Goal: Transaction & Acquisition: Book appointment/travel/reservation

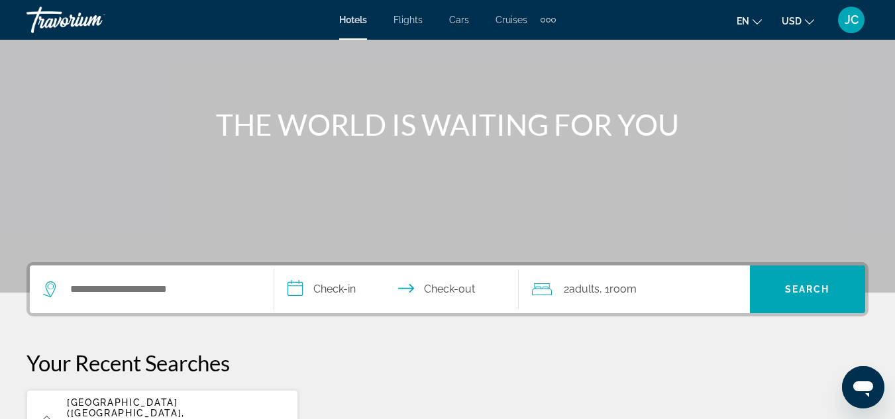
scroll to position [107, 0]
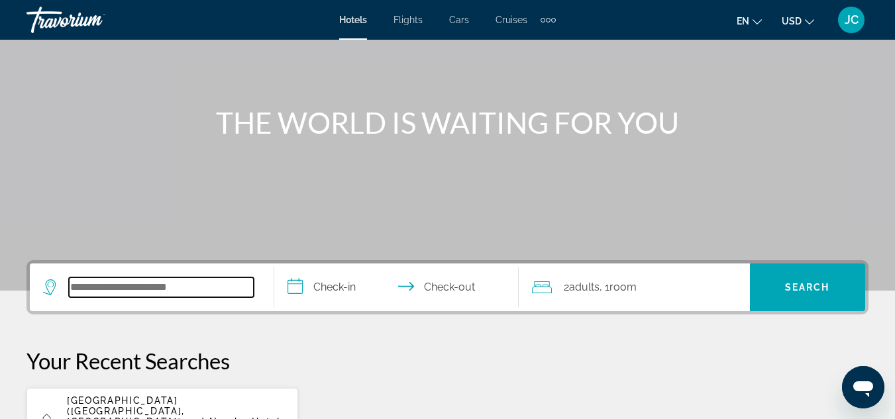
click at [186, 288] on input "Search widget" at bounding box center [161, 287] width 185 height 20
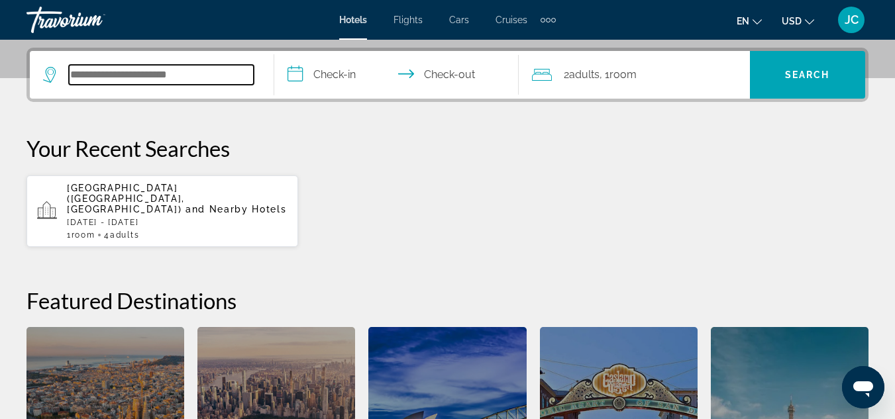
scroll to position [324, 0]
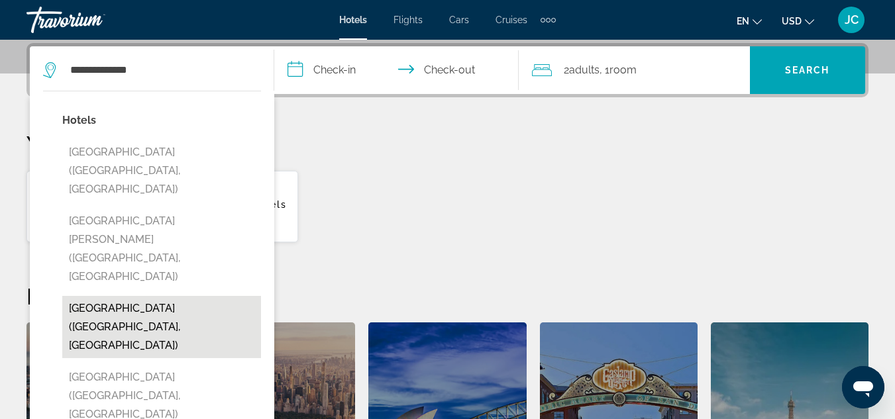
click at [177, 296] on button "[GEOGRAPHIC_DATA] ([GEOGRAPHIC_DATA], [GEOGRAPHIC_DATA])" at bounding box center [161, 327] width 199 height 62
type input "**********"
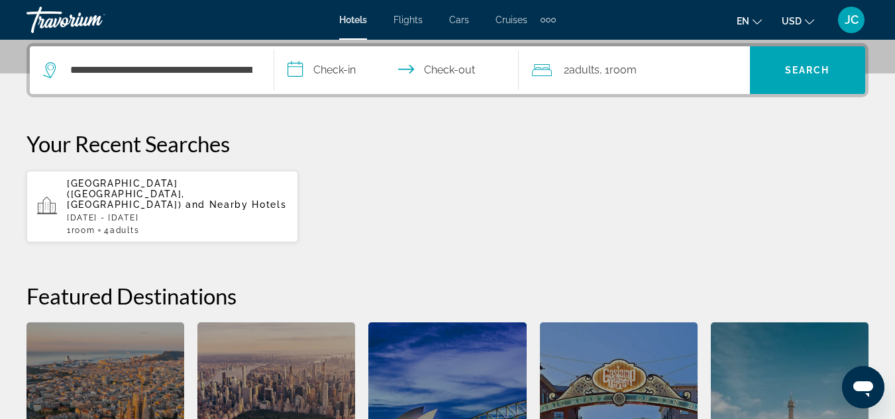
click at [338, 78] on input "**********" at bounding box center [399, 72] width 250 height 52
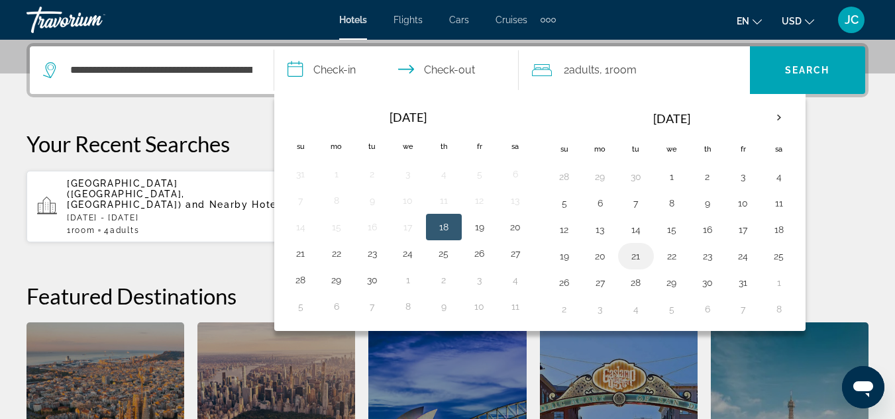
click at [642, 257] on button "21" at bounding box center [635, 256] width 21 height 19
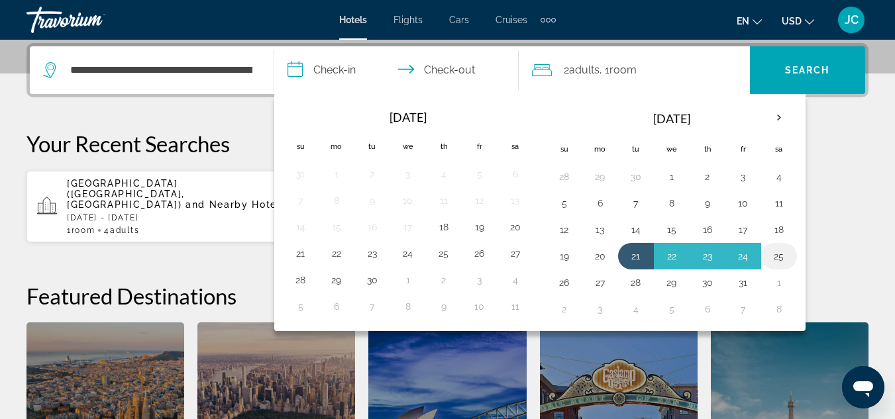
click at [776, 251] on button "25" at bounding box center [778, 256] width 21 height 19
type input "**********"
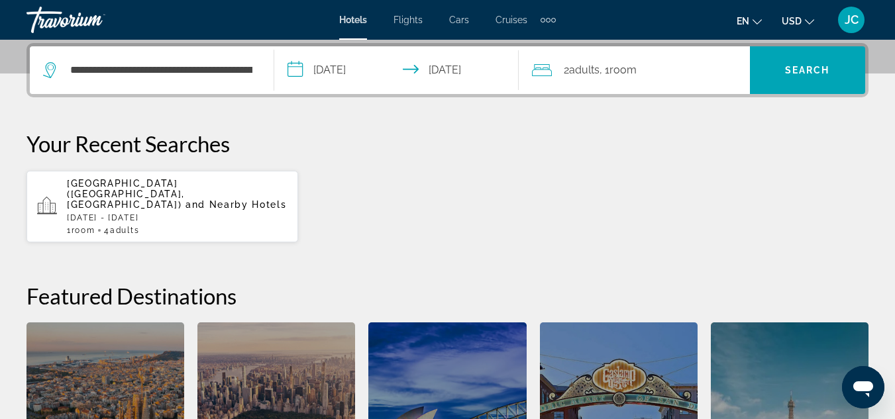
click at [648, 77] on div "2 Adult Adults , 1 Room rooms" at bounding box center [641, 70] width 218 height 19
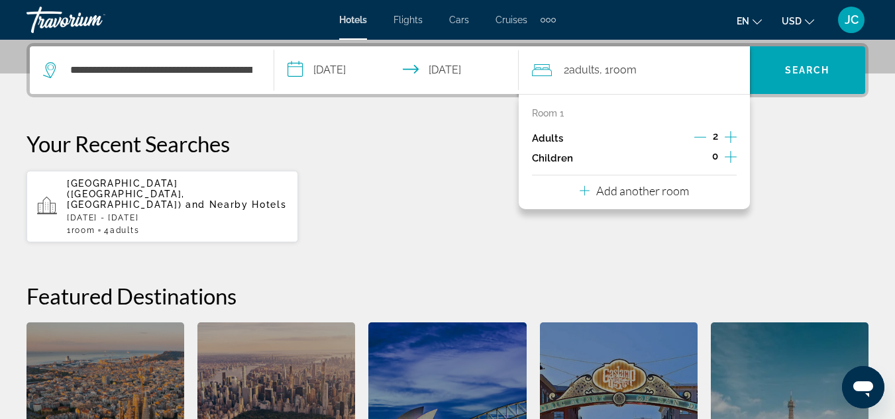
click at [648, 77] on div "2 Adult Adults , 1 Room rooms" at bounding box center [641, 70] width 218 height 19
click at [732, 134] on icon "Increment adults" at bounding box center [731, 137] width 12 height 16
click at [772, 168] on div "Your Recent Searches [GEOGRAPHIC_DATA] ([GEOGRAPHIC_DATA], [GEOGRAPHIC_DATA]) a…" at bounding box center [447, 186] width 842 height 113
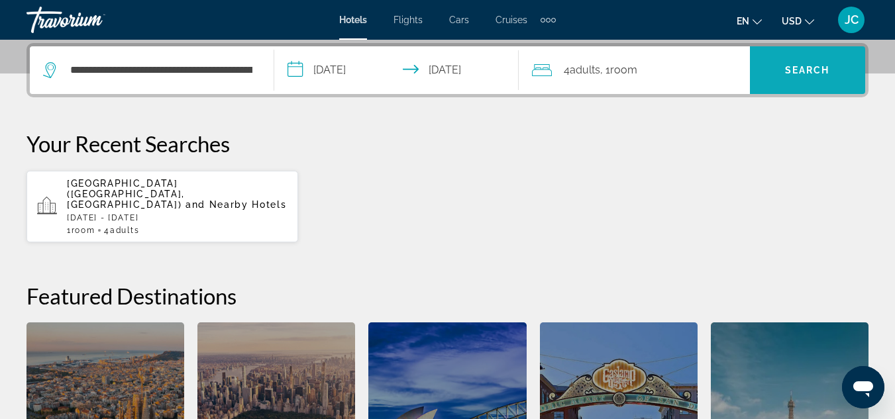
click at [796, 61] on span "Search widget" at bounding box center [807, 70] width 115 height 32
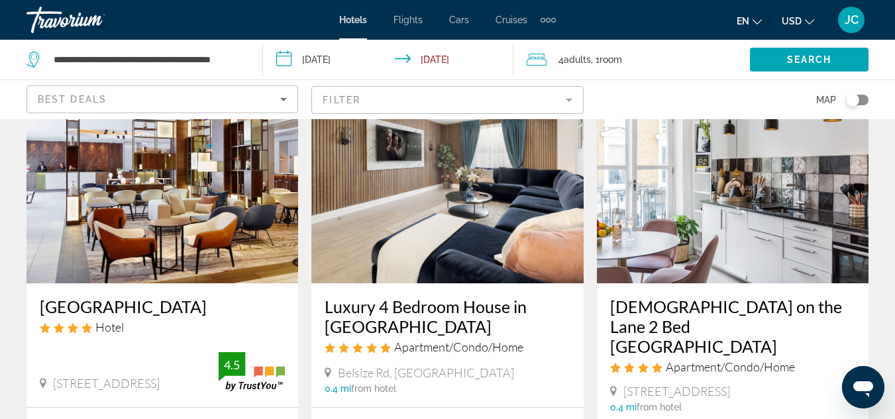
scroll to position [90, 0]
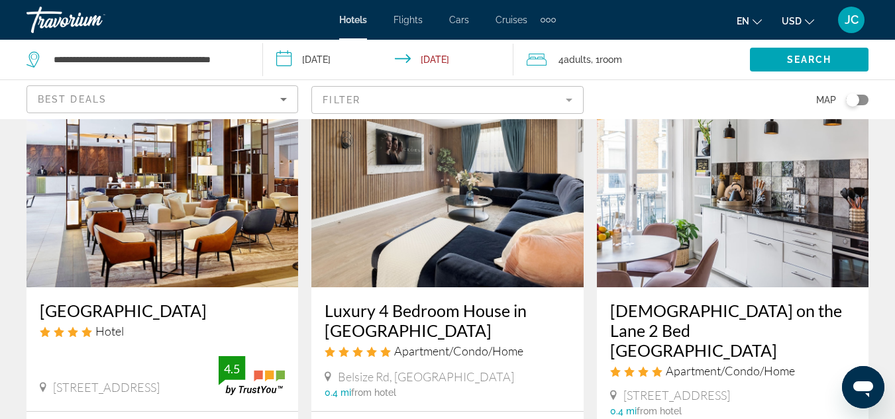
click at [210, 228] on img "Main content" at bounding box center [162, 181] width 272 height 212
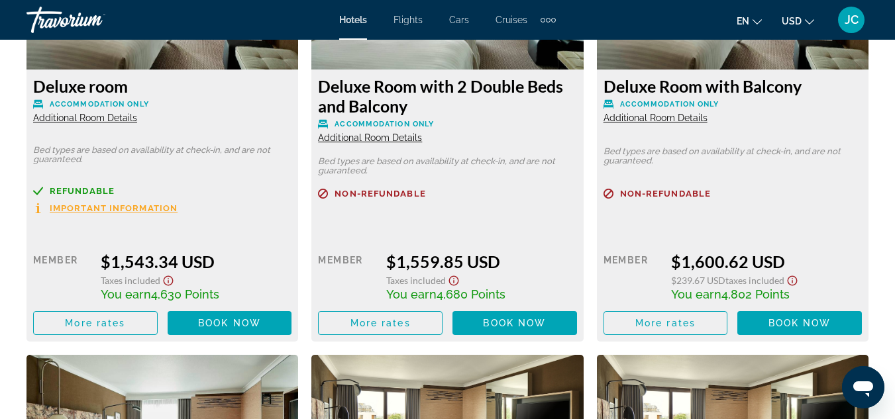
scroll to position [2211, 0]
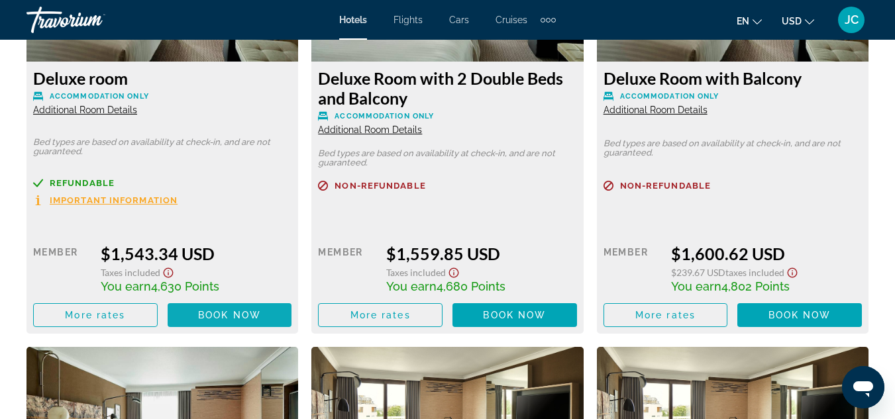
click at [209, 317] on span "Book now" at bounding box center [229, 315] width 63 height 11
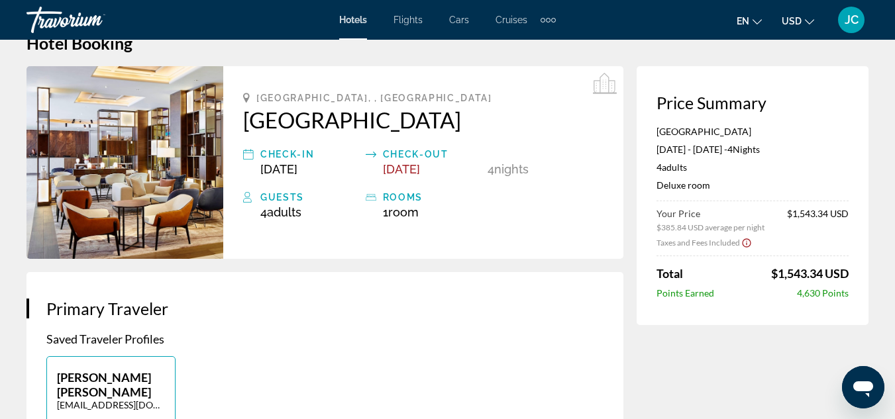
scroll to position [25, 0]
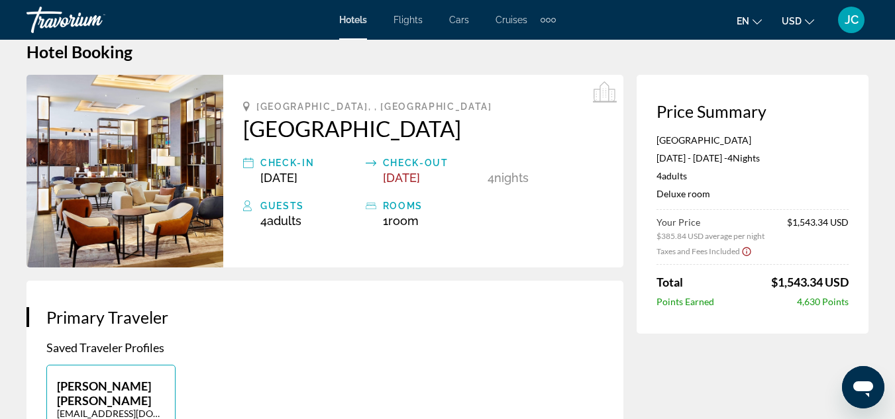
click at [804, 17] on button "USD USD ($) MXN (Mex$) CAD (Can$) GBP (£) EUR (€) AUD (A$) NZD (NZ$) CNY (CN¥)" at bounding box center [797, 20] width 32 height 19
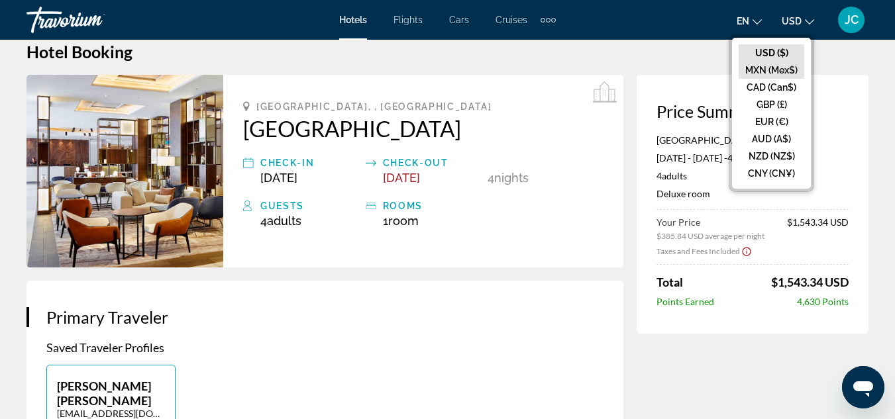
click at [779, 67] on button "MXN (Mex$)" at bounding box center [771, 70] width 66 height 17
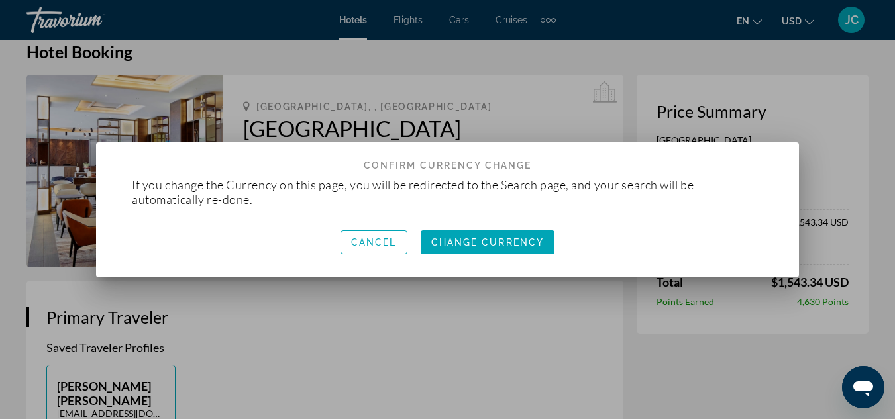
scroll to position [0, 0]
click at [476, 251] on span "button" at bounding box center [488, 242] width 134 height 32
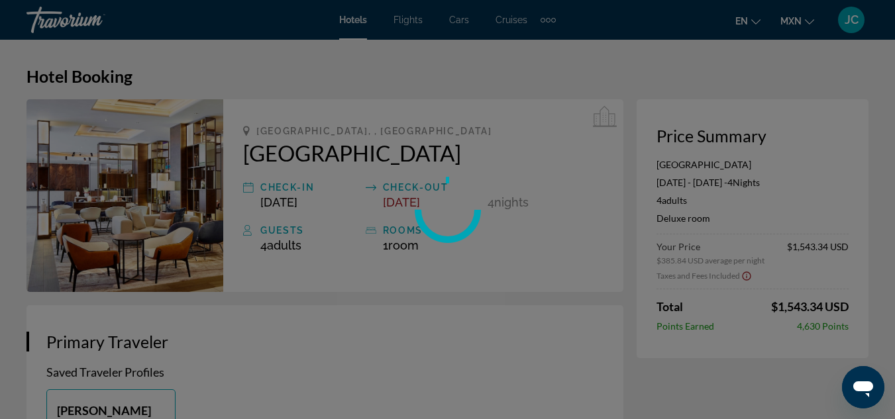
scroll to position [25, 0]
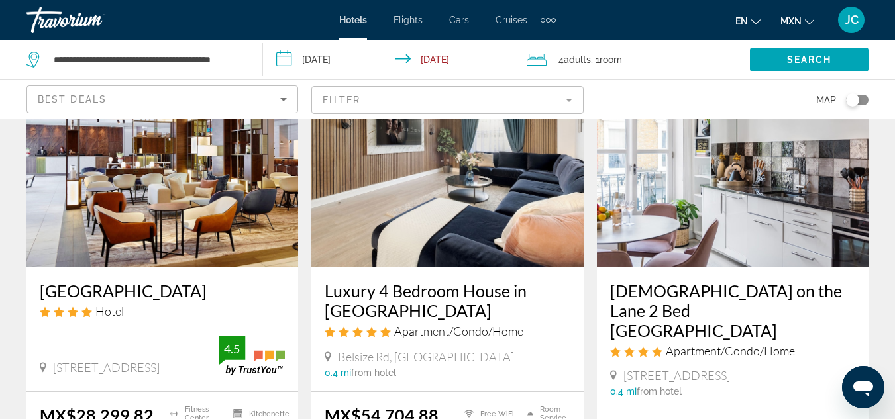
scroll to position [113, 0]
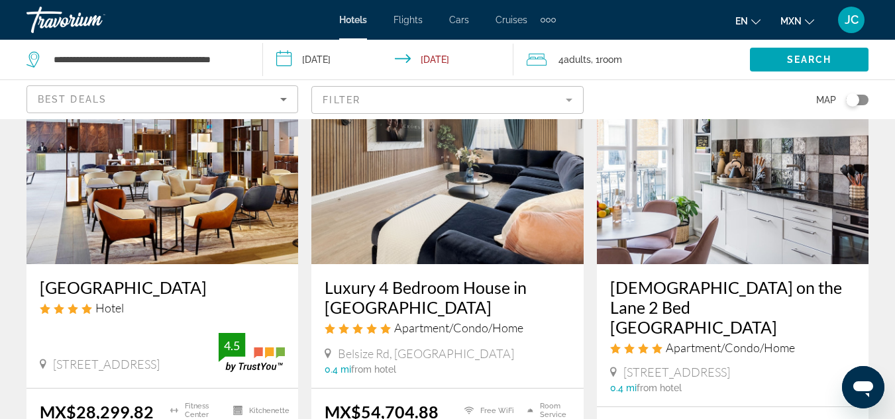
click at [176, 277] on h3 "[GEOGRAPHIC_DATA]" at bounding box center [162, 287] width 245 height 20
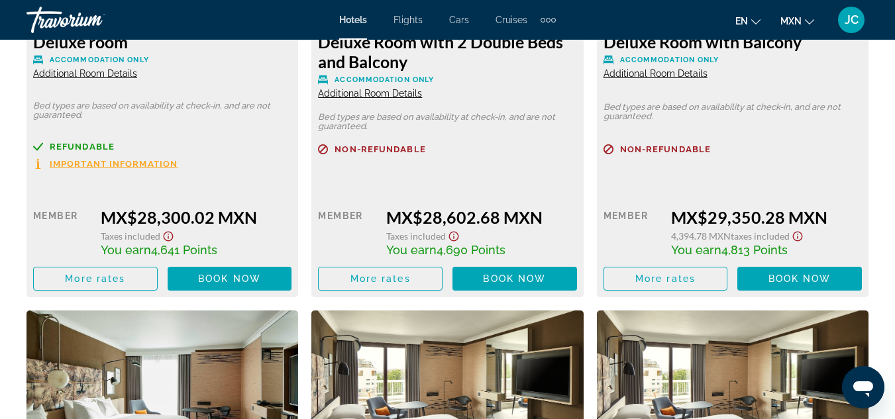
scroll to position [2255, 0]
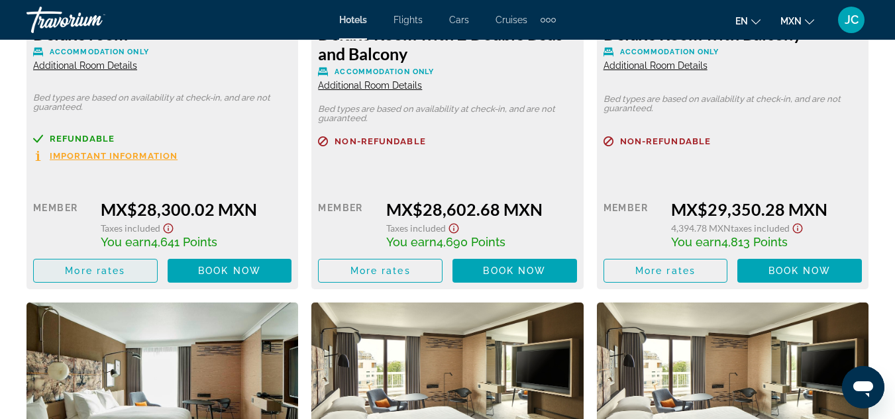
click at [125, 272] on span "More rates" at bounding box center [95, 271] width 60 height 11
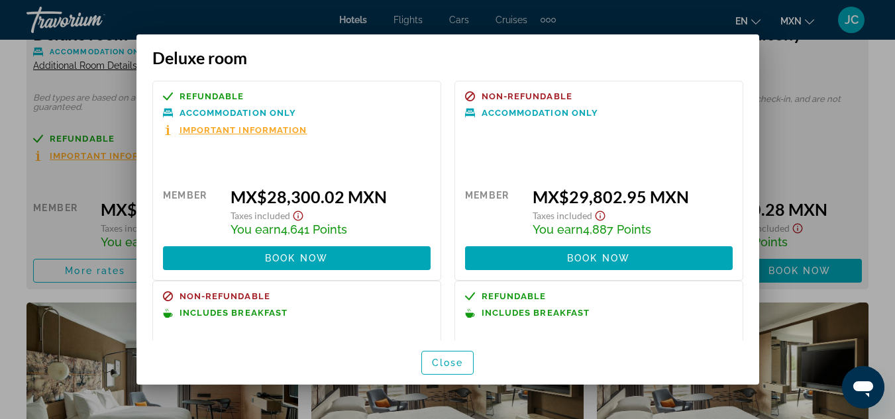
click at [856, 132] on div at bounding box center [447, 209] width 895 height 419
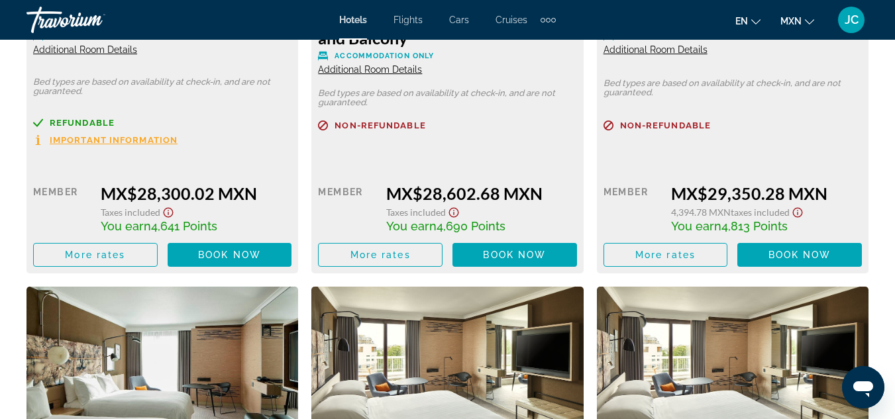
scroll to position [2255, 0]
